Goal: Obtain resource: Download file/media

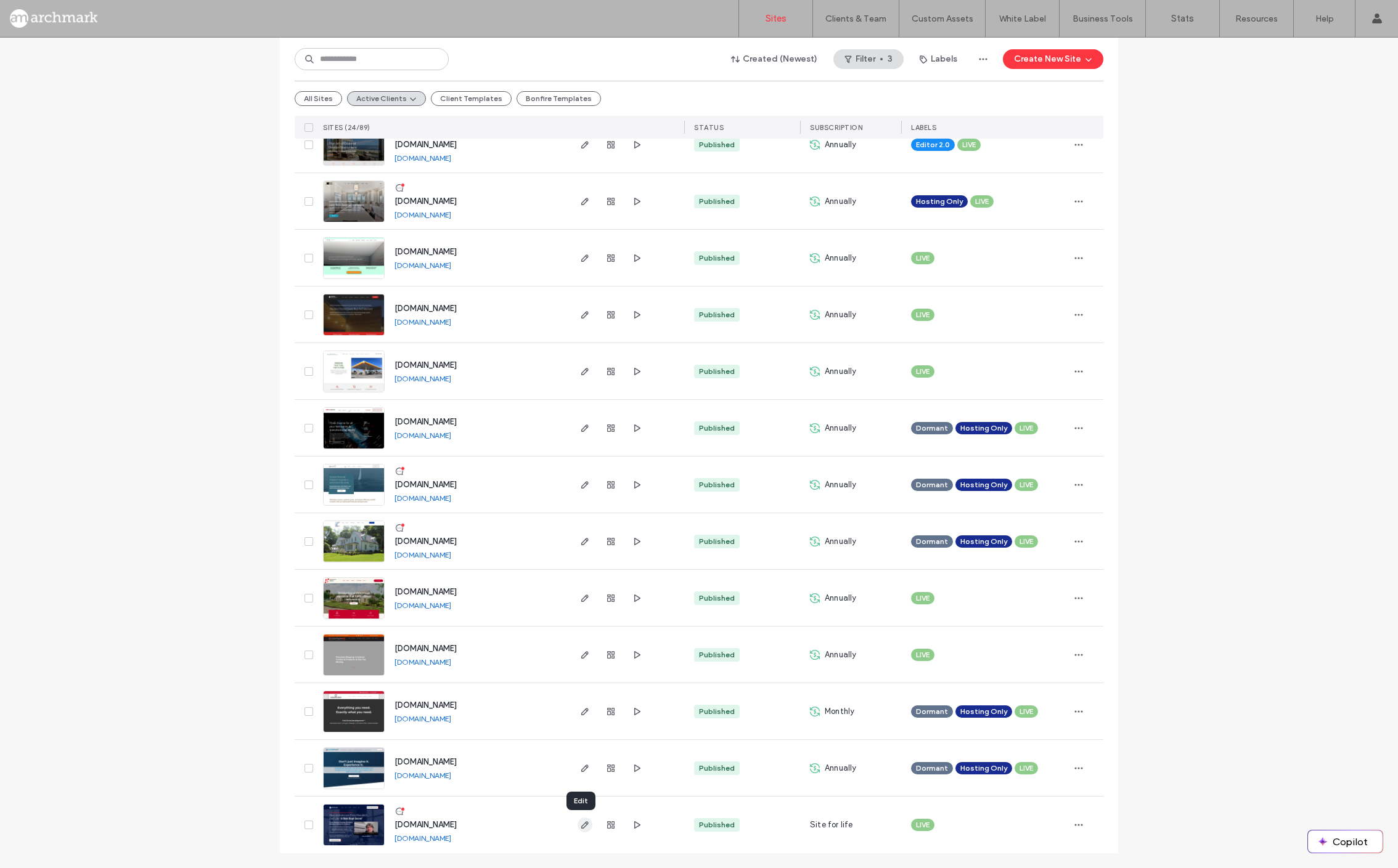
click at [581, 823] on use "button" at bounding box center [585, 825] width 8 height 8
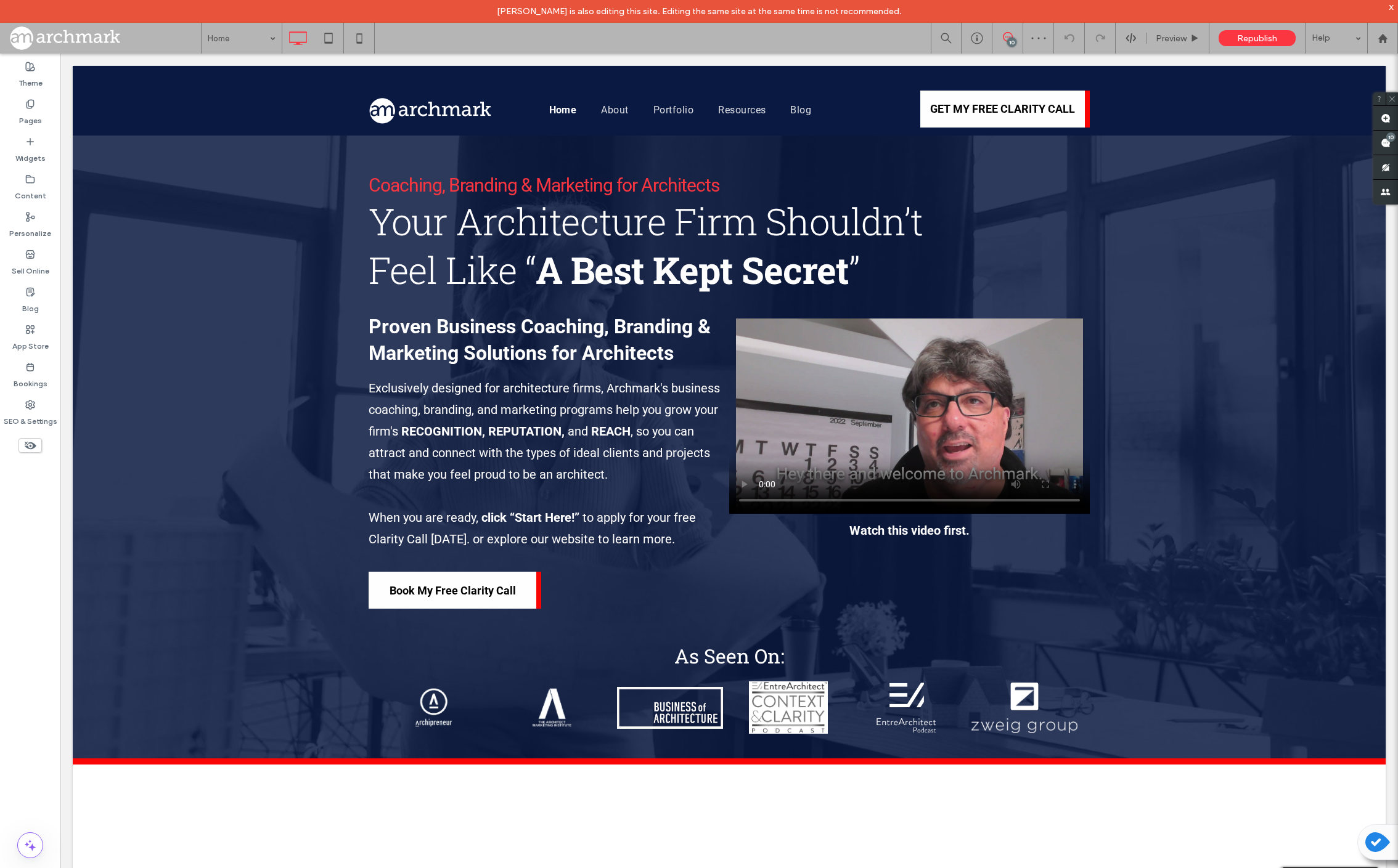
click at [1394, 4] on div "Kellie Nolan is also editing this site. Editing the same site at the same time …" at bounding box center [699, 11] width 1398 height 23
click at [1394, 5] on div "Kellie Nolan is also editing this site. Editing the same site at the same time …" at bounding box center [699, 11] width 1398 height 23
click at [1392, 6] on div "x" at bounding box center [1391, 6] width 5 height 10
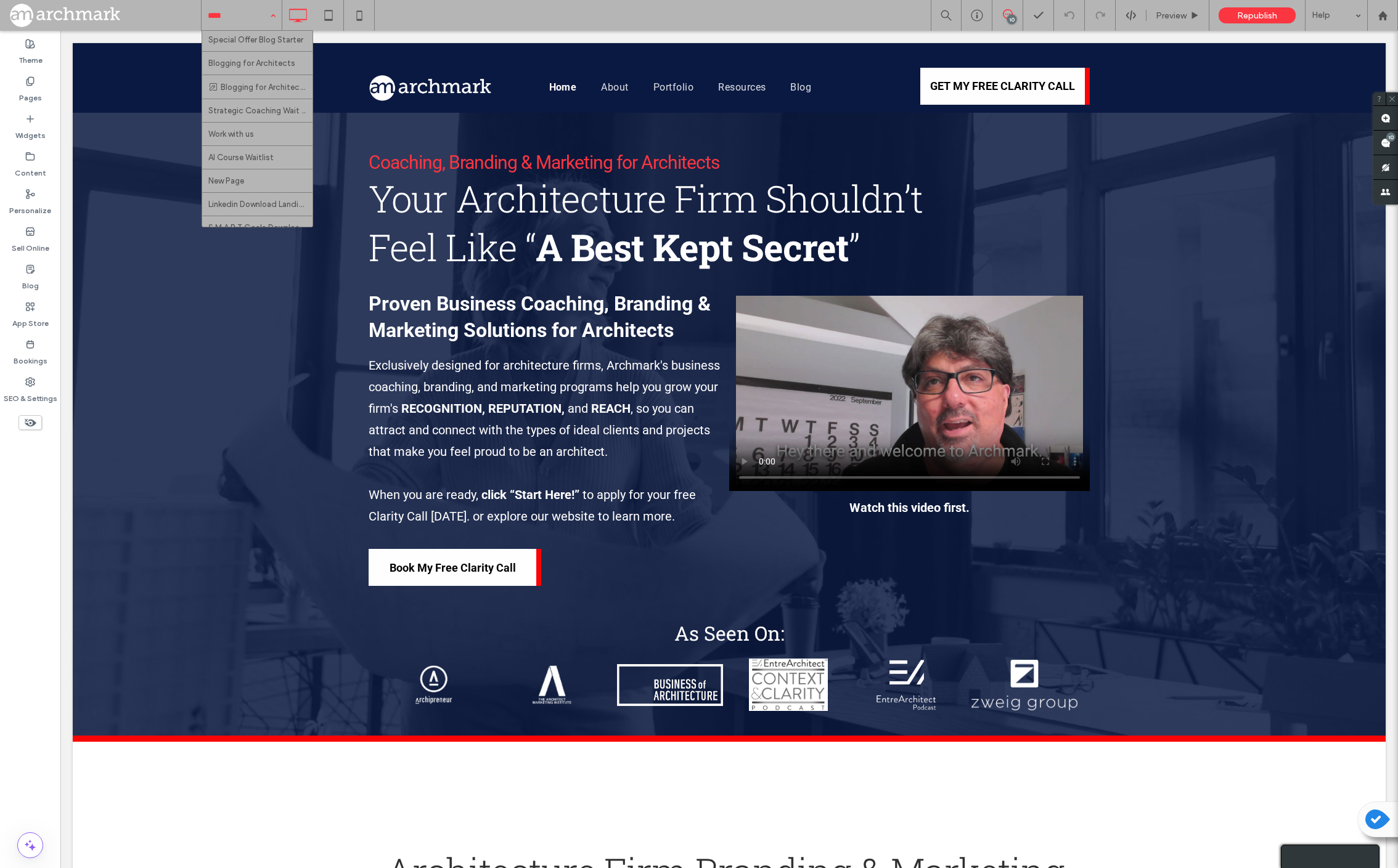
scroll to position [739, 0]
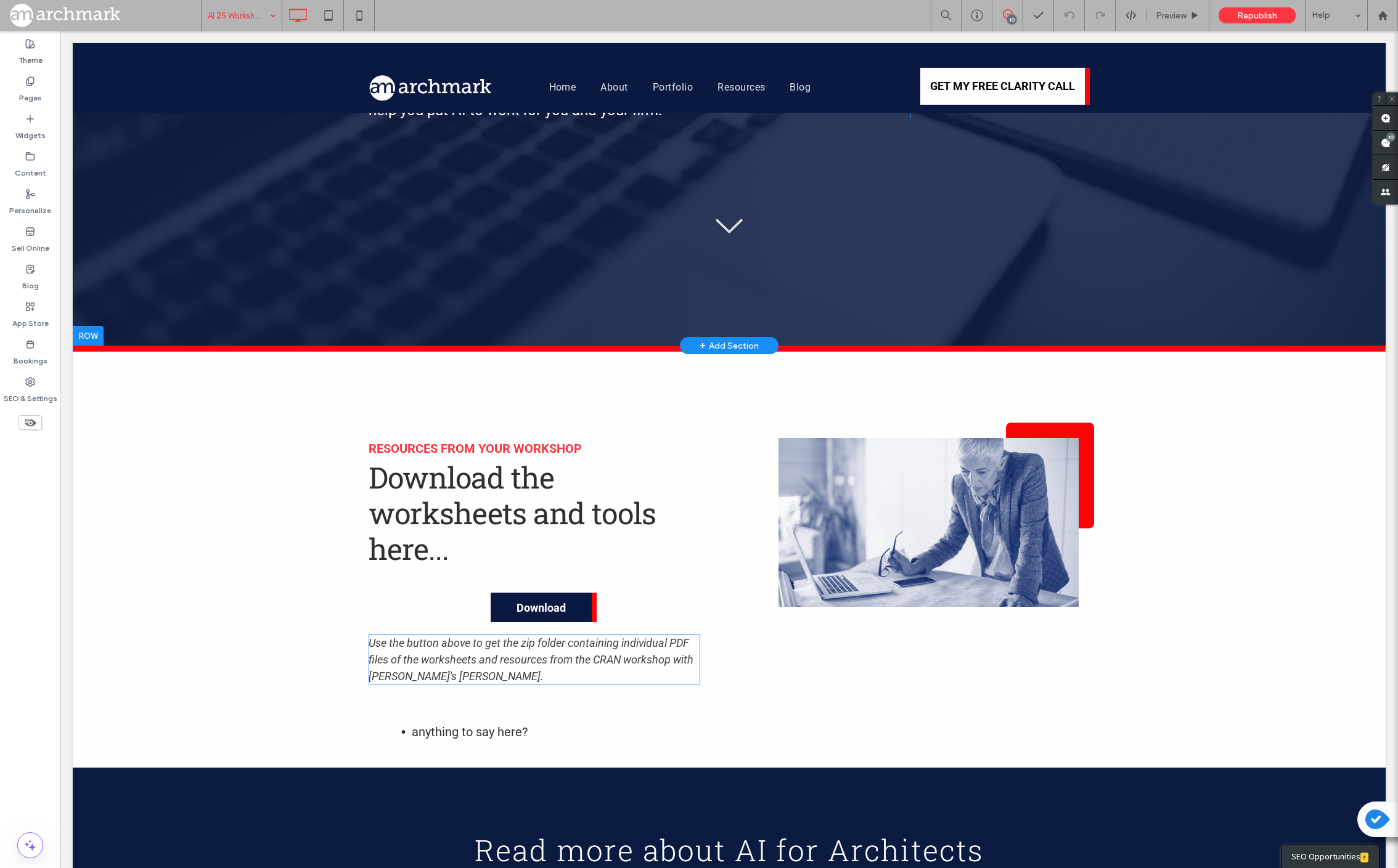
scroll to position [300, 0]
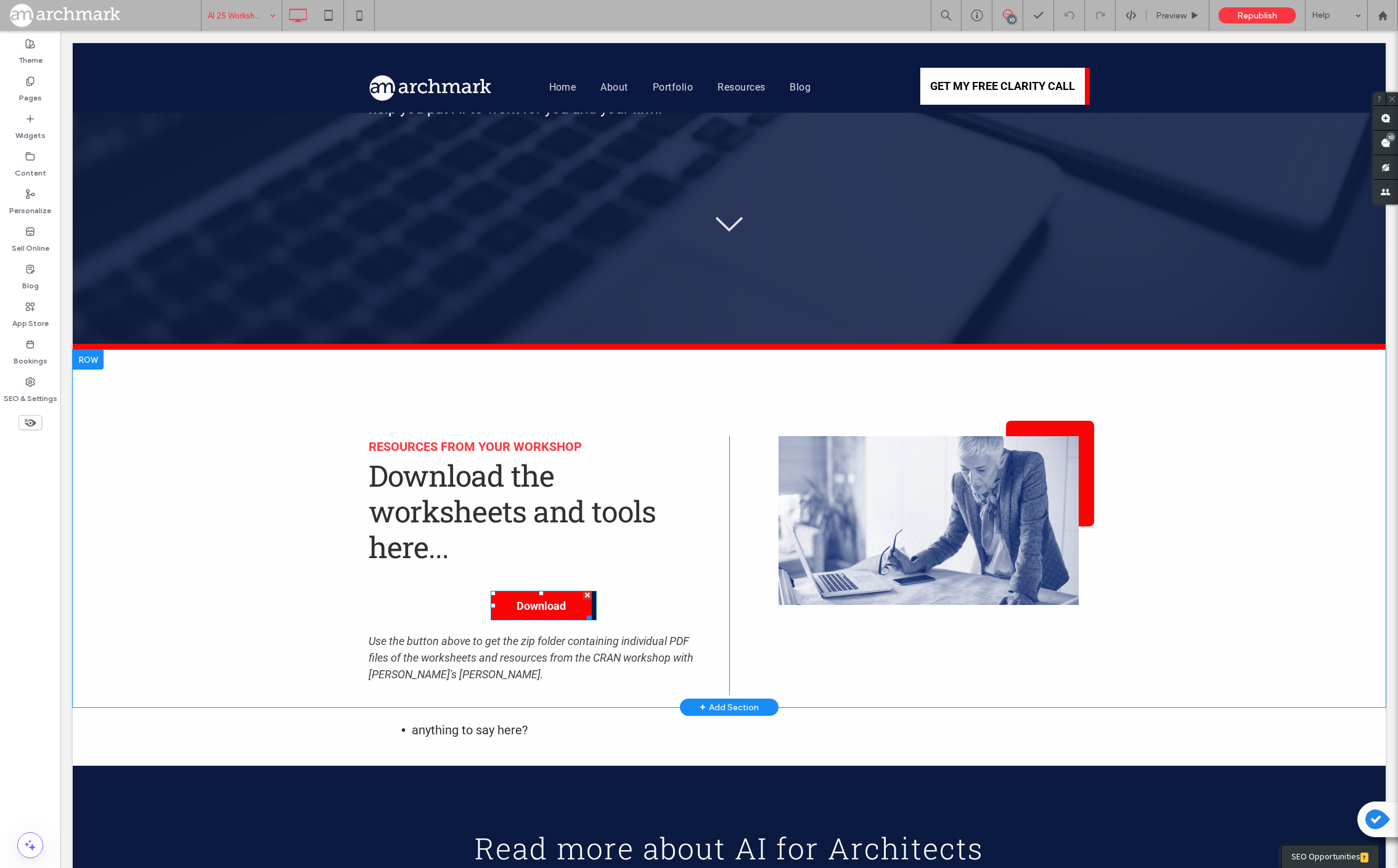
click at [527, 593] on span "Download" at bounding box center [541, 606] width 58 height 26
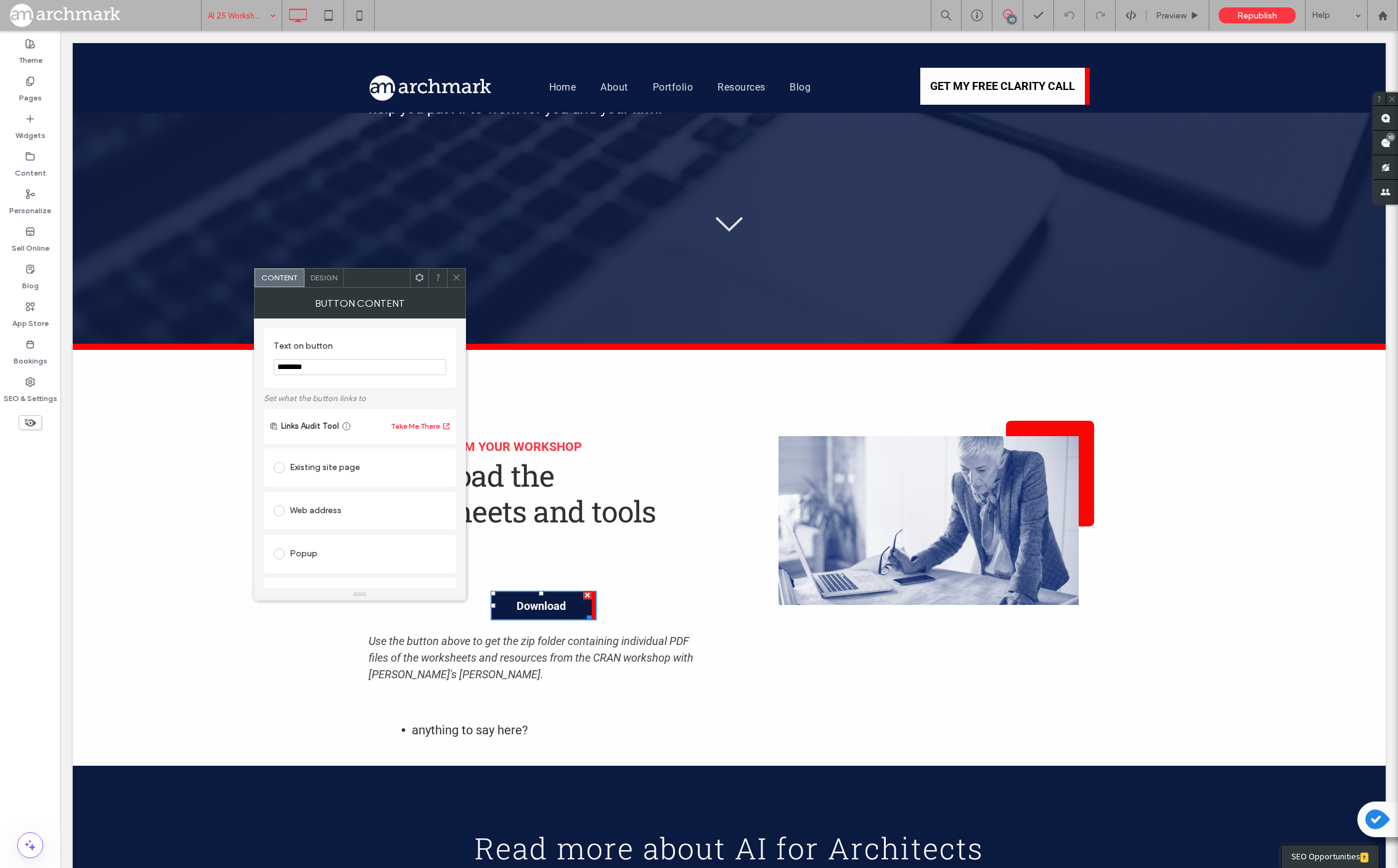
click at [457, 278] on use at bounding box center [456, 278] width 6 height 6
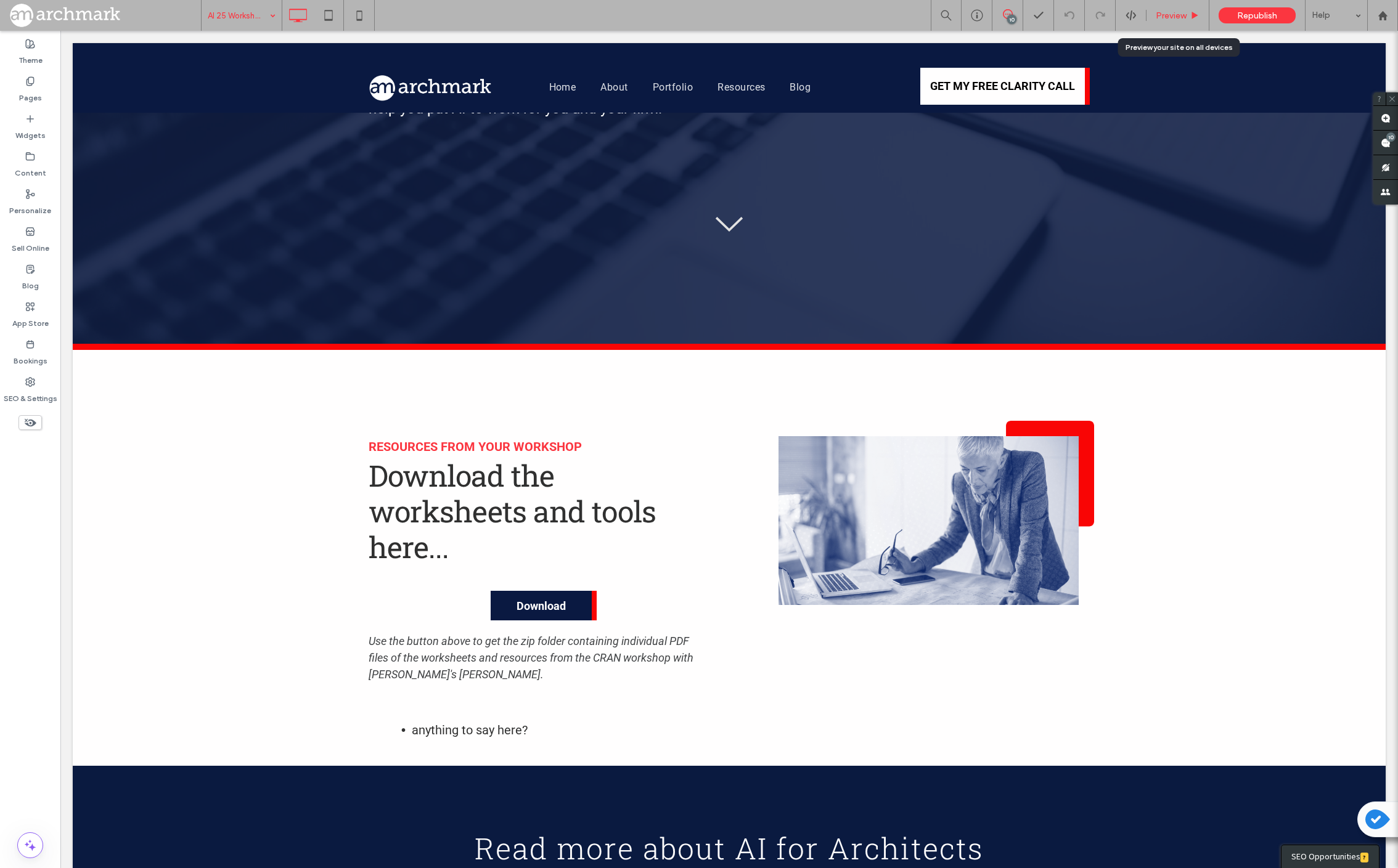
click at [1177, 18] on span "Preview" at bounding box center [1171, 15] width 31 height 10
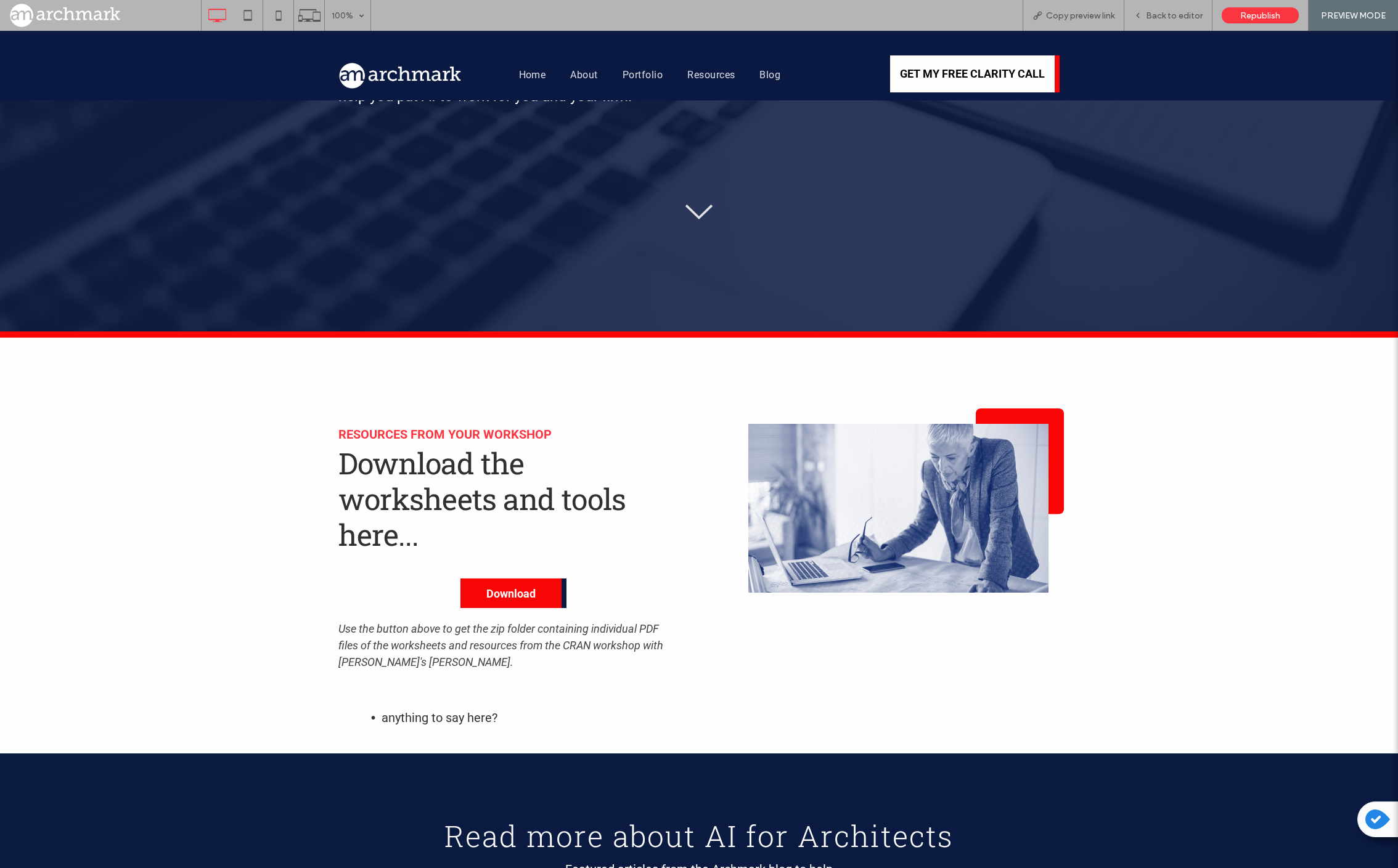
click at [540, 578] on link "Download" at bounding box center [513, 593] width 106 height 30
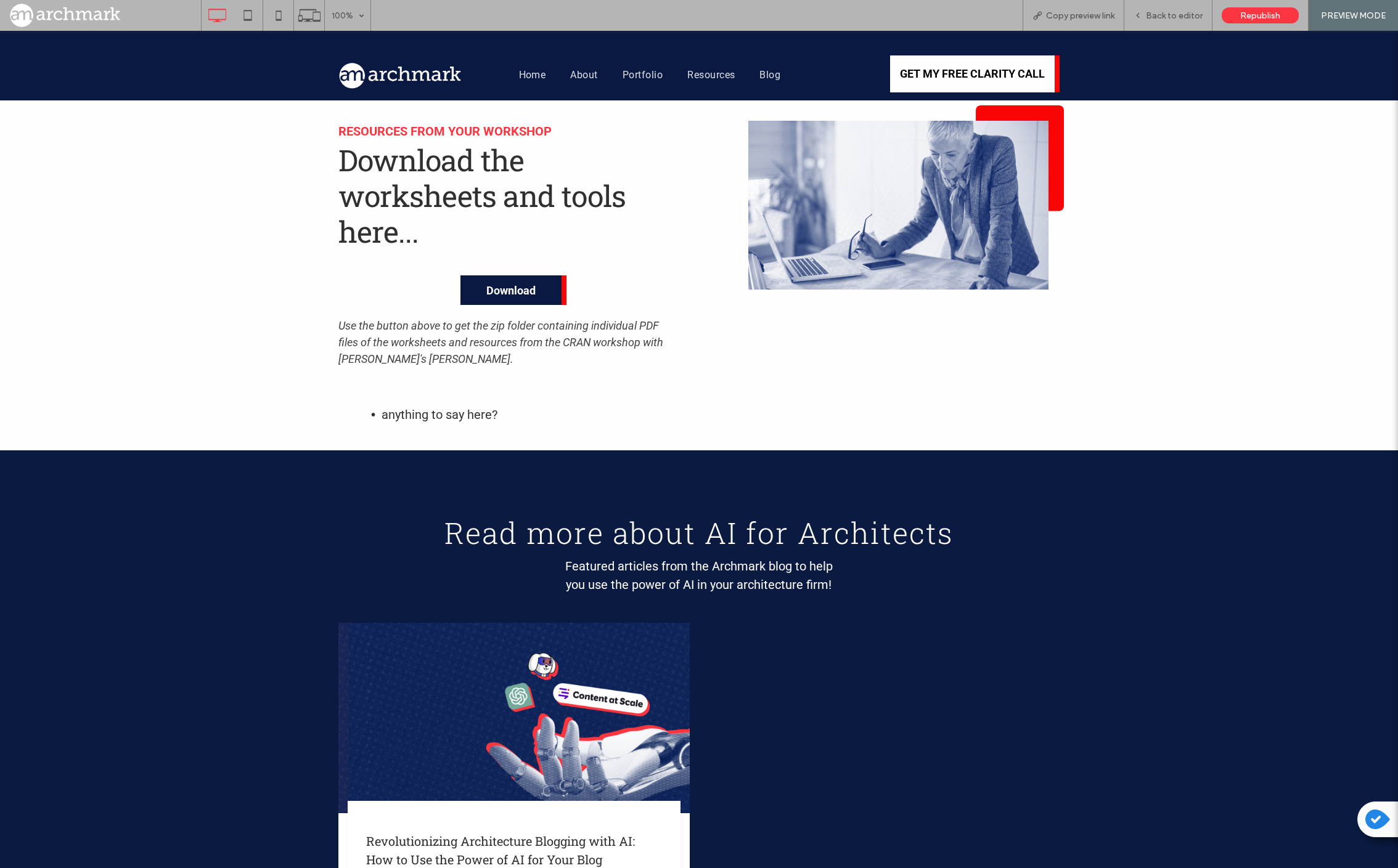
scroll to position [596, 0]
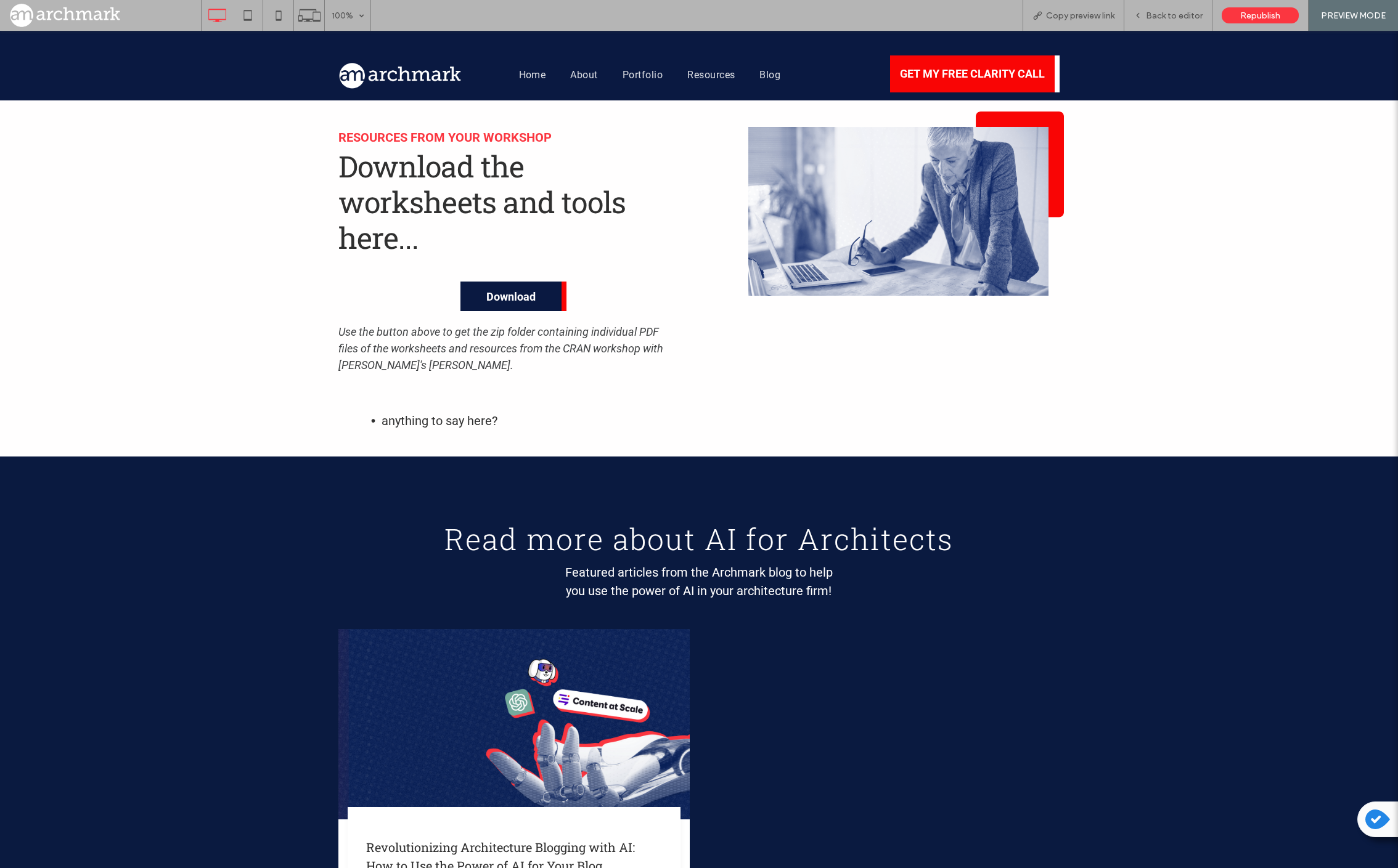
click at [930, 85] on span "GET MY FREE CLARITY CALL" at bounding box center [972, 74] width 154 height 26
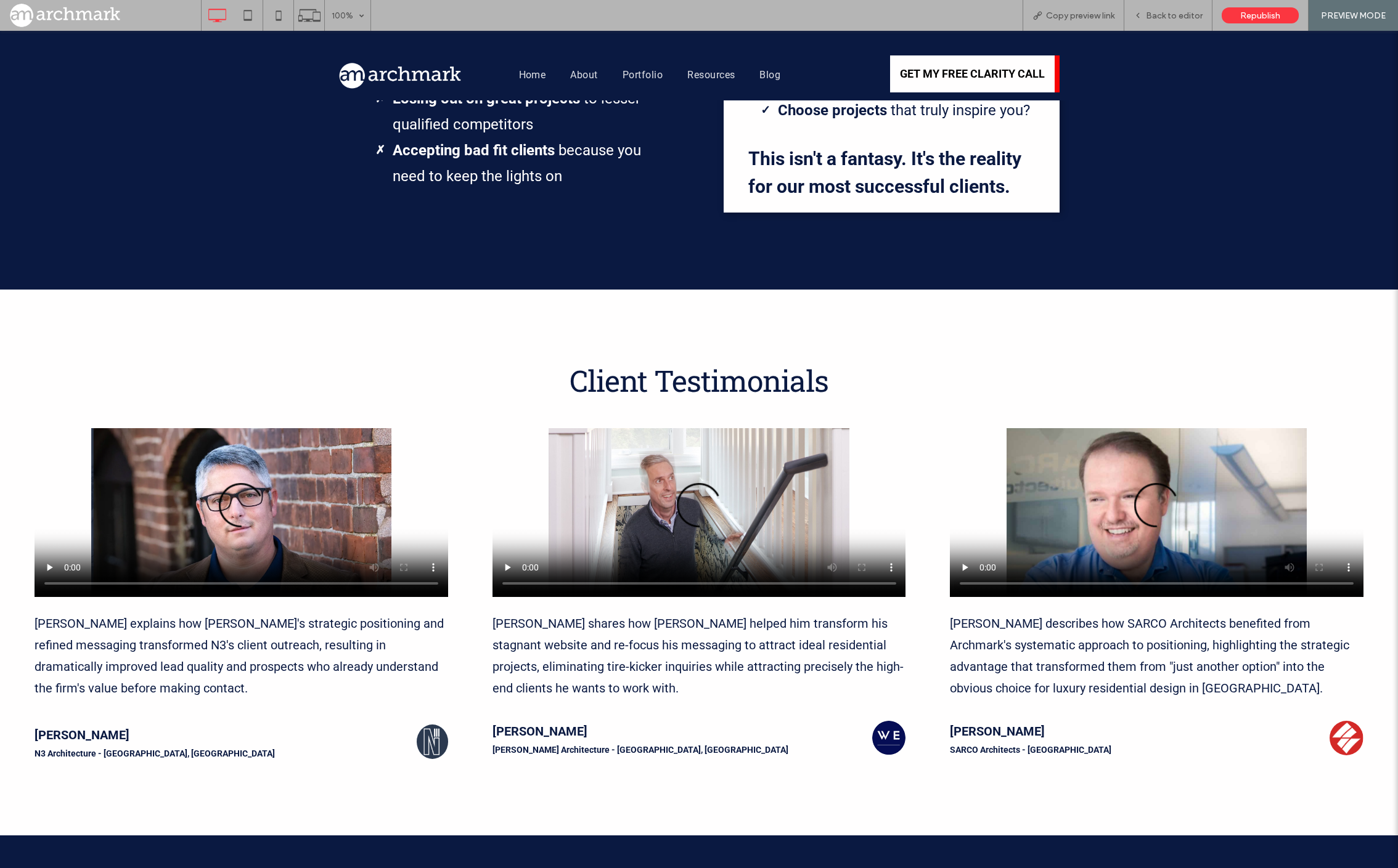
scroll to position [967, 0]
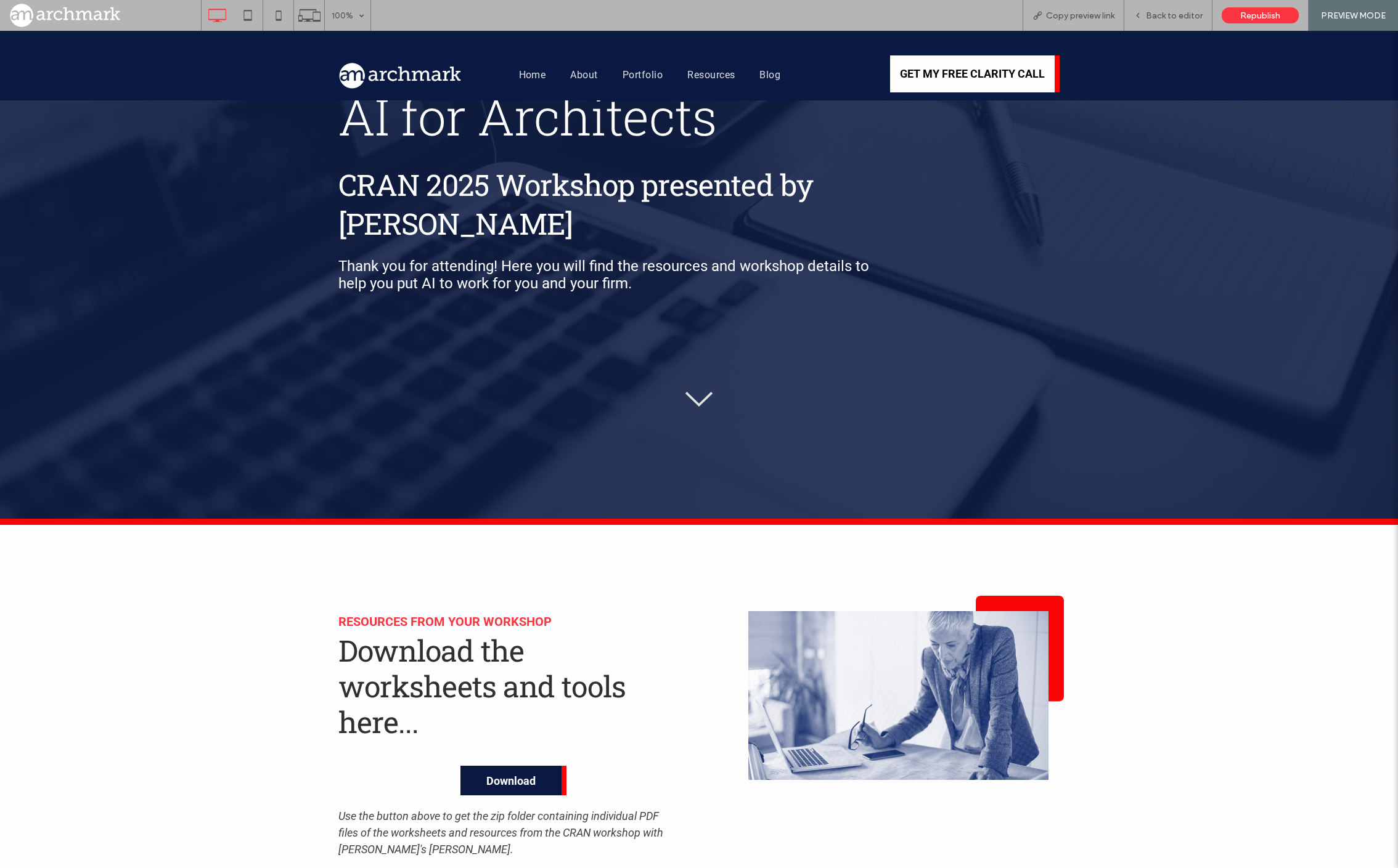
scroll to position [116, 0]
